Goal: Complete application form

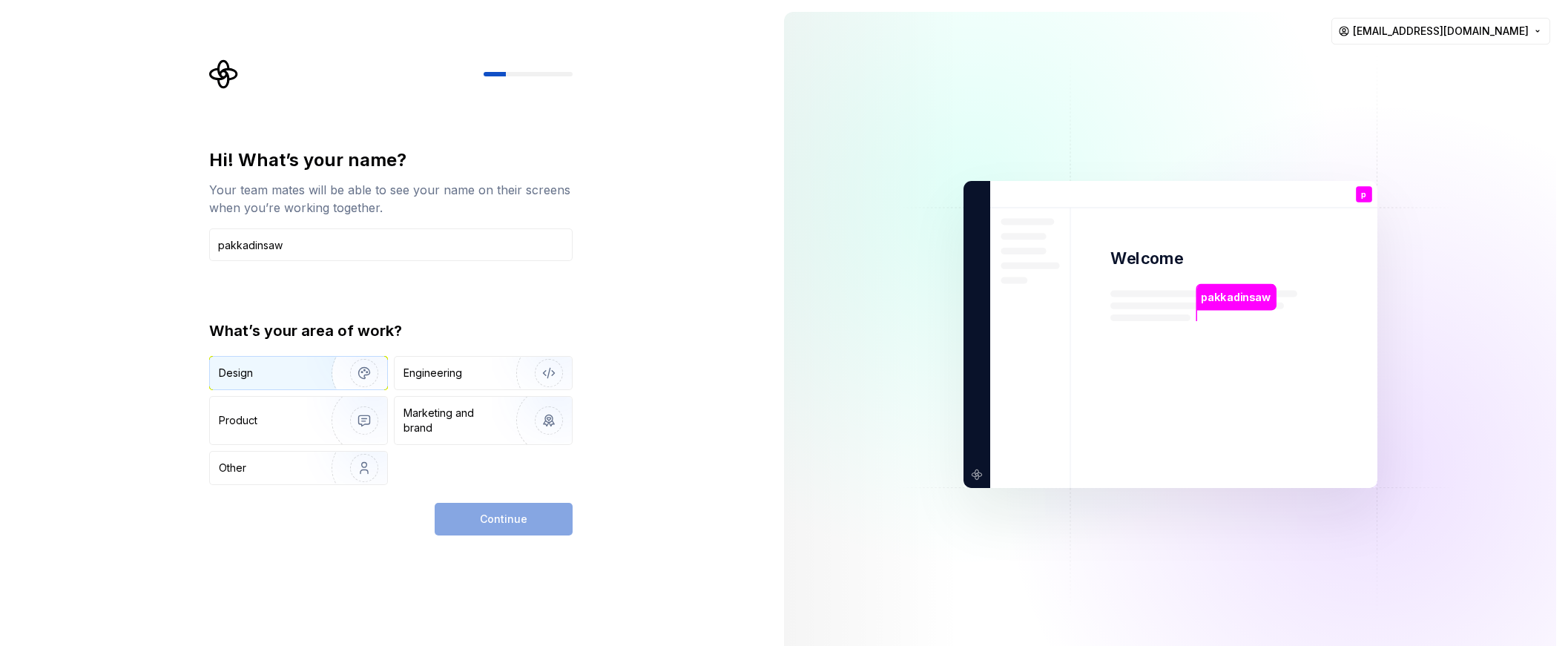
type input "pakkadinsaw"
click at [300, 371] on div "Design" at bounding box center [265, 373] width 93 height 15
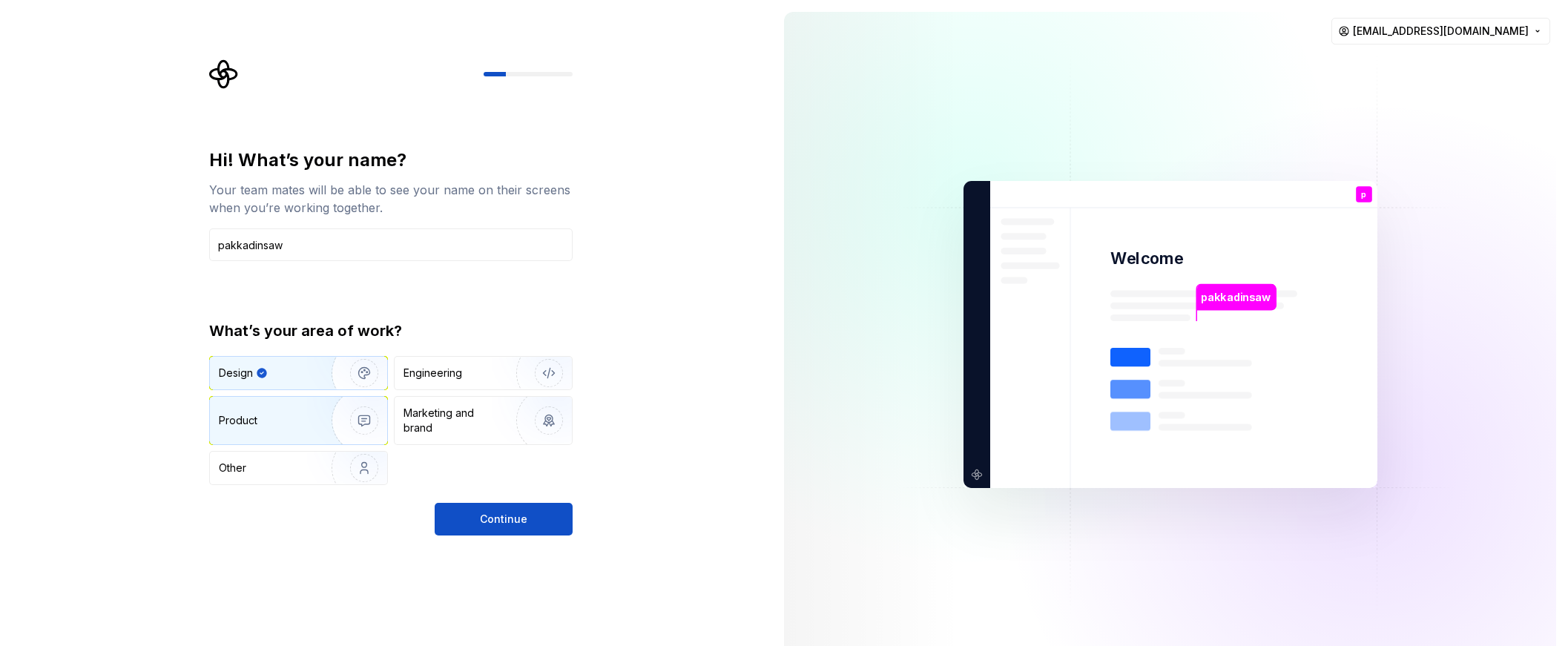
click at [297, 430] on div "Product" at bounding box center [298, 421] width 177 height 47
click at [310, 373] on img "button" at bounding box center [354, 373] width 95 height 99
click at [465, 517] on button "Continue" at bounding box center [503, 519] width 138 height 32
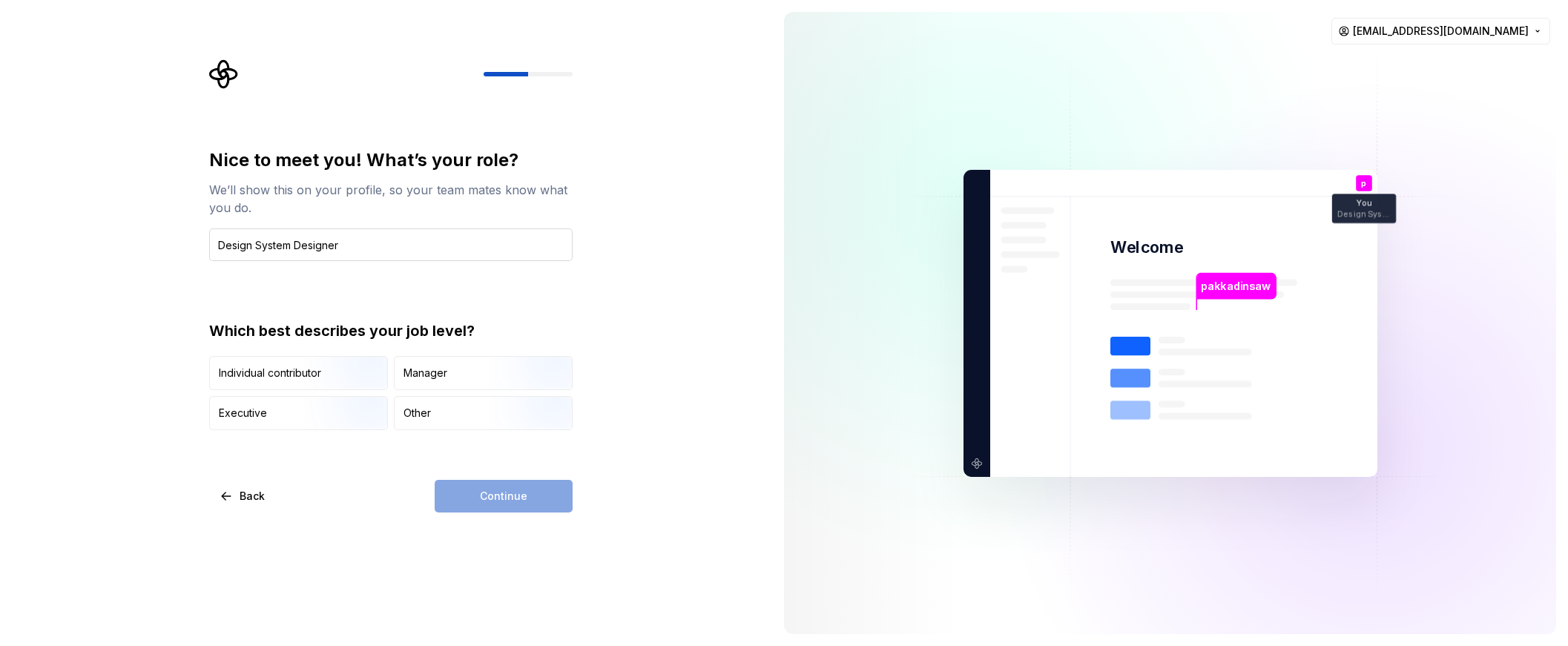
click at [254, 248] on input "Design System Designer" at bounding box center [390, 244] width 364 height 32
type input "DesignSystem Designer"
click at [376, 377] on img "button" at bounding box center [351, 391] width 95 height 99
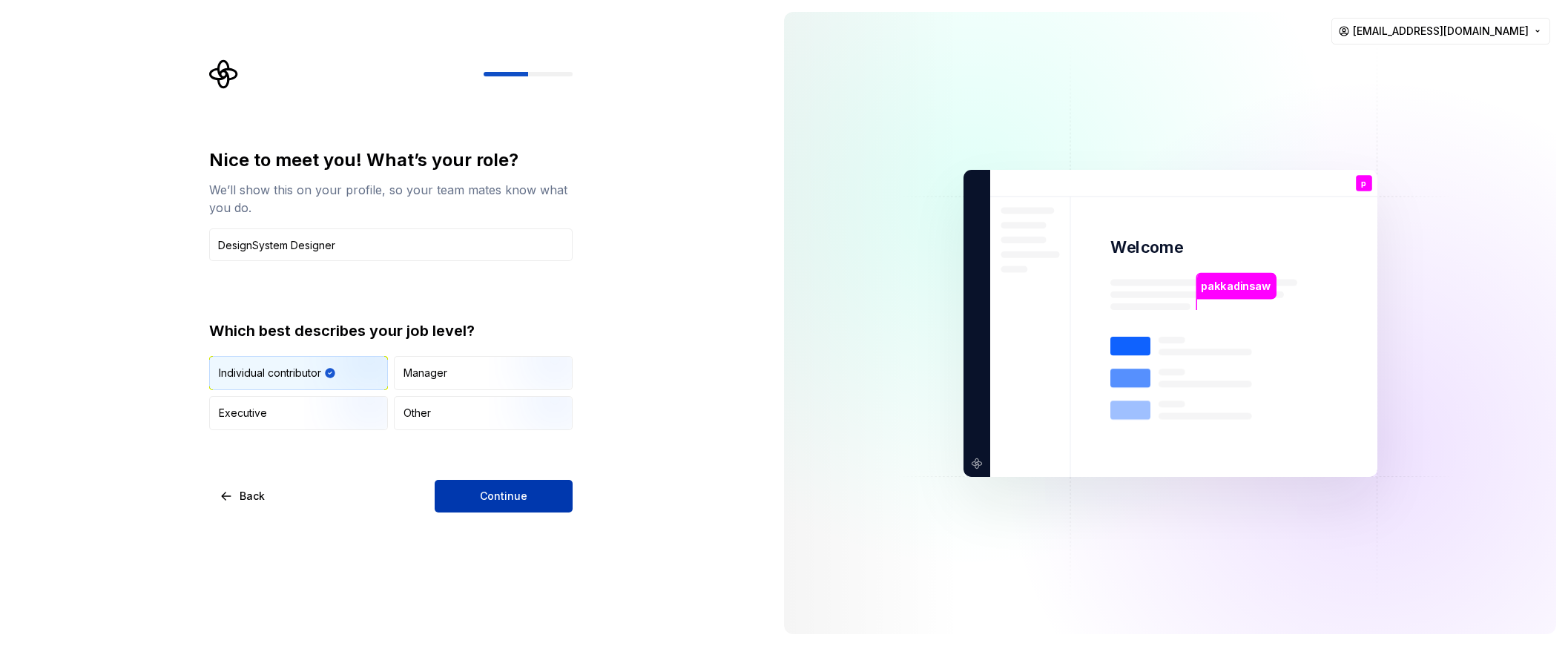
click at [458, 492] on button "Continue" at bounding box center [503, 496] width 138 height 32
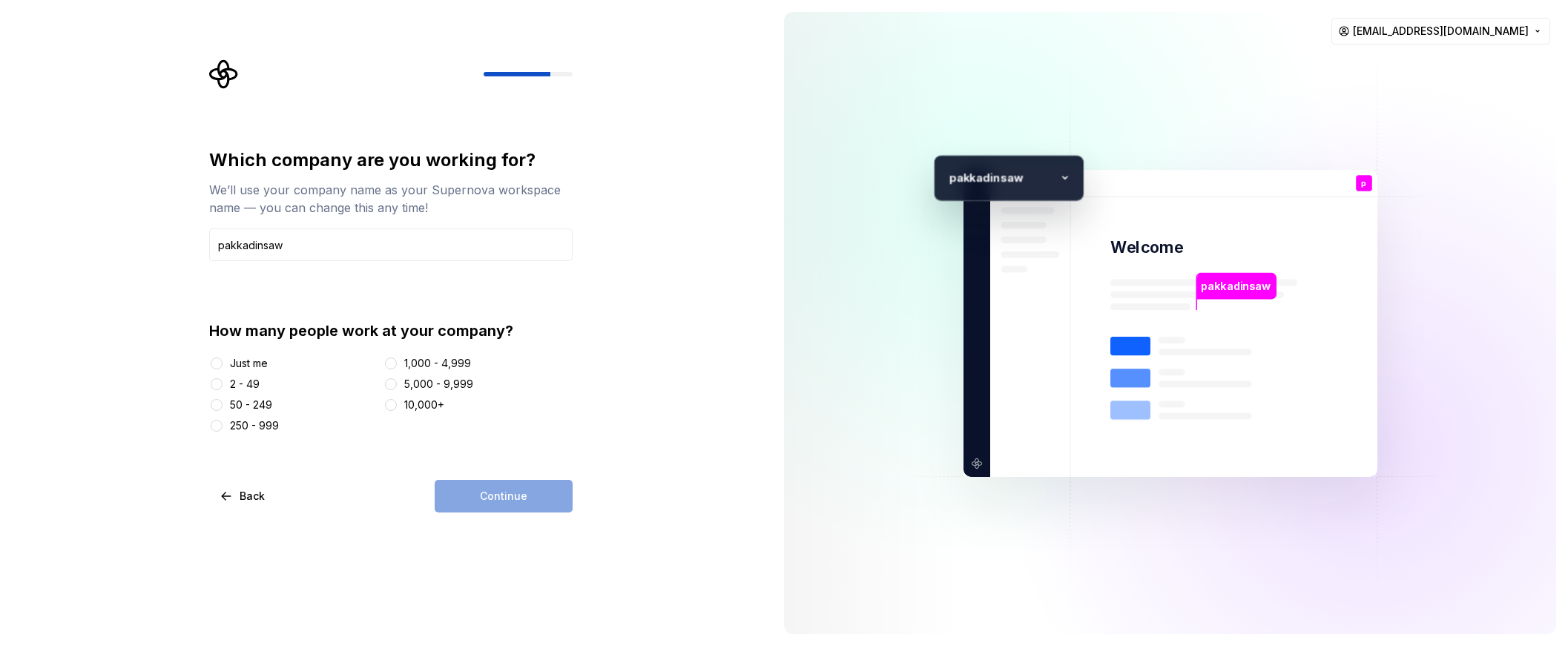
type input "pakkadinsaw"
click at [148, 403] on div "Which company are you working for? We’ll use your company name as your Supernov…" at bounding box center [386, 323] width 772 height 646
click at [220, 363] on button "Just me" at bounding box center [217, 364] width 12 height 12
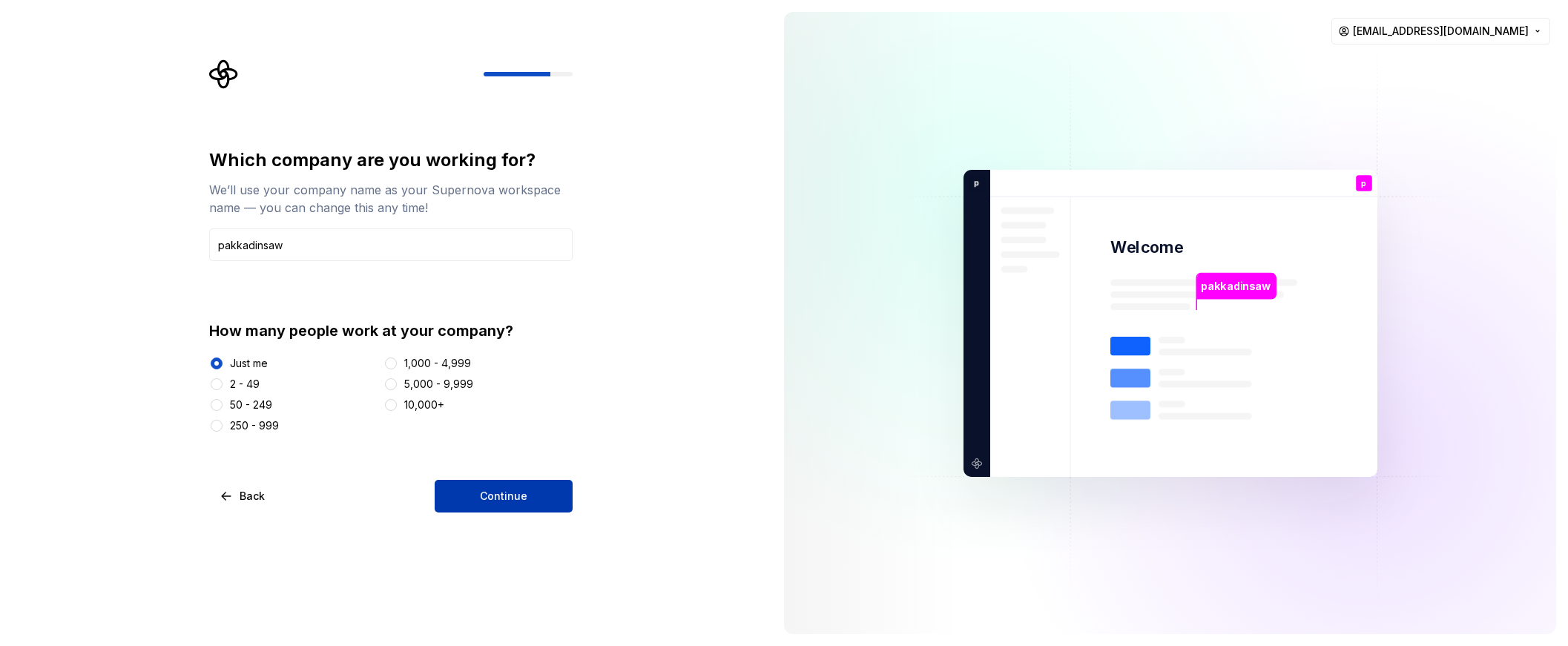
click at [460, 497] on button "Continue" at bounding box center [503, 496] width 138 height 32
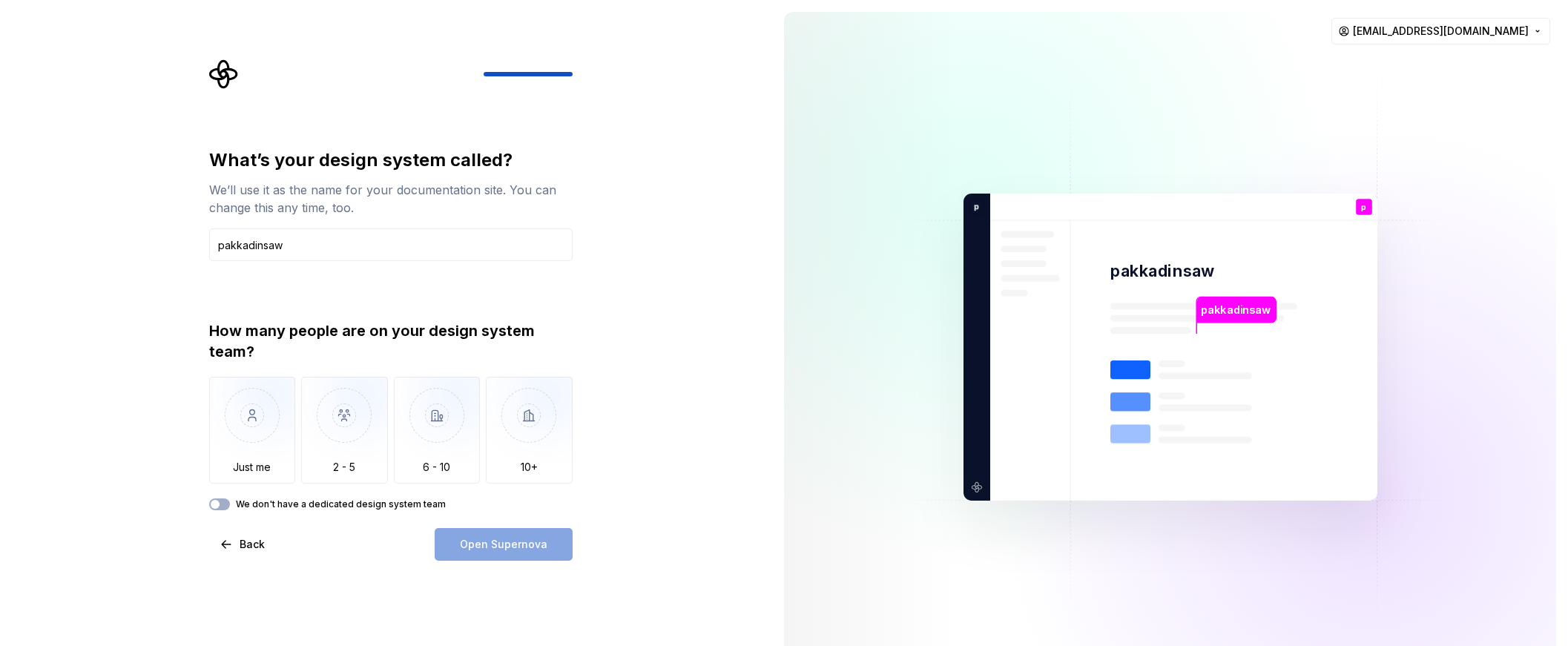
type input "pakkadinsaw"
click at [166, 419] on div "What’s your design system called? We’ll use it as the name for your documentati…" at bounding box center [386, 347] width 772 height 694
click at [236, 407] on img "button" at bounding box center [252, 425] width 87 height 99
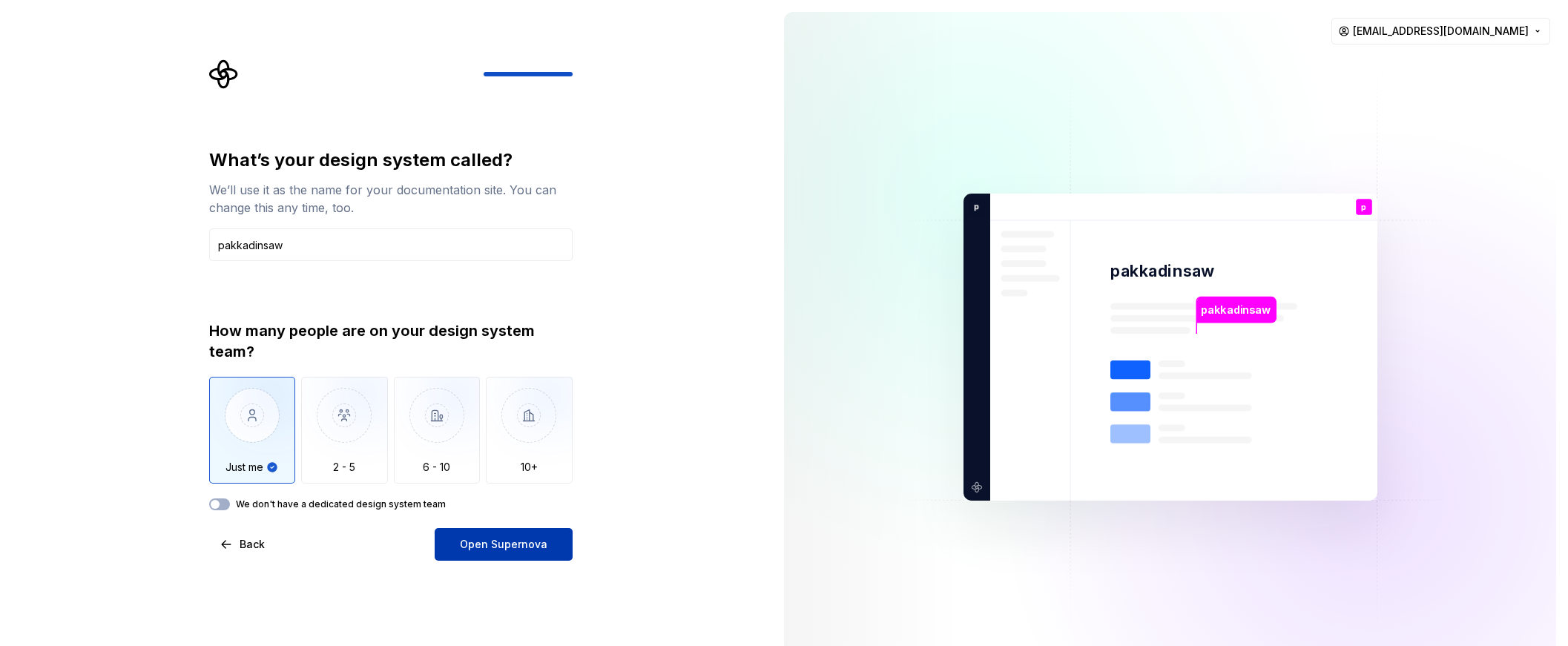
click at [465, 547] on span "Open Supernova" at bounding box center [503, 544] width 87 height 15
